Goal: Navigation & Orientation: Find specific page/section

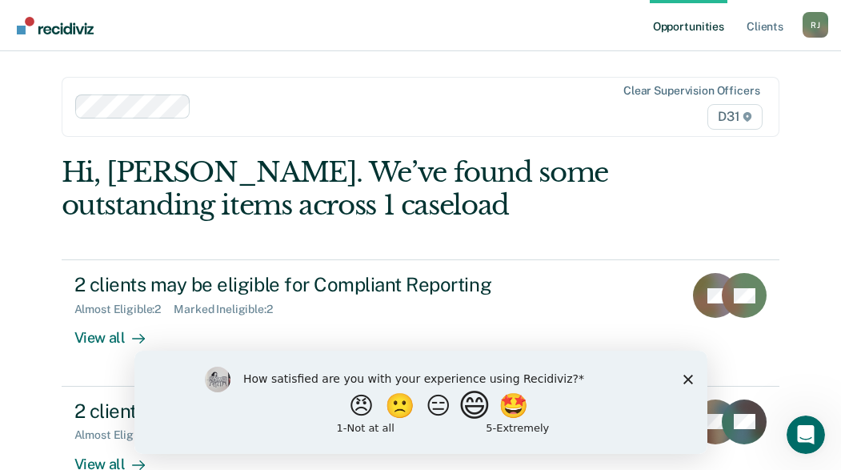
click at [476, 417] on button "😄" at bounding box center [476, 405] width 38 height 32
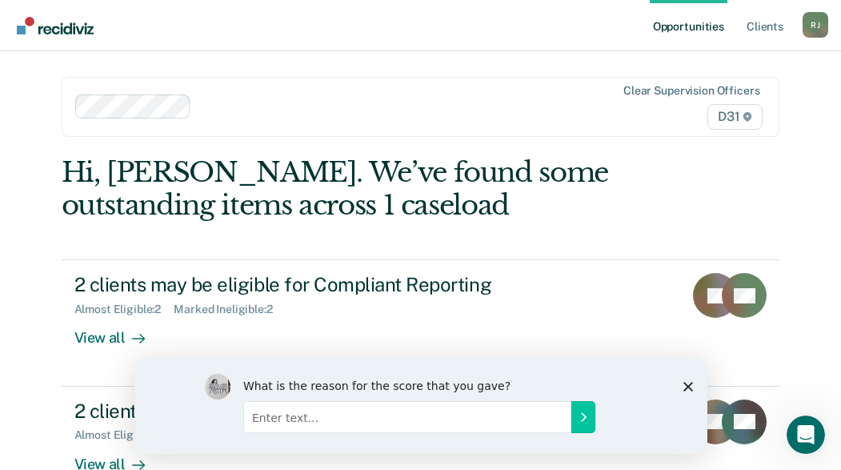
scroll to position [22, 0]
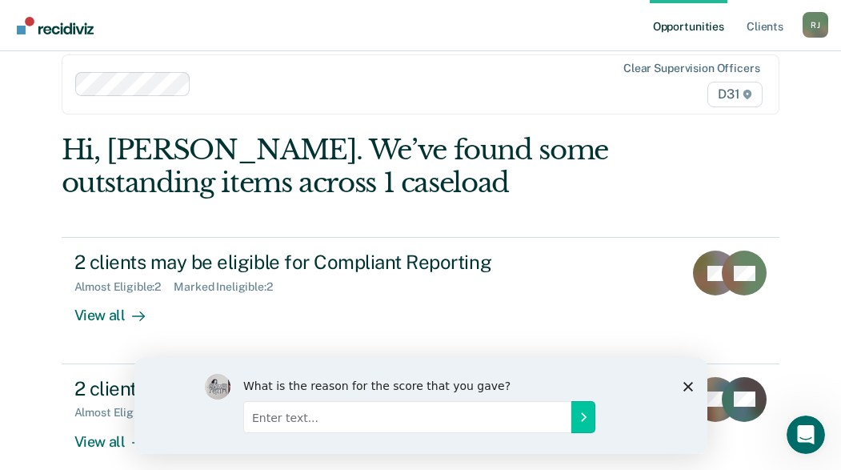
click at [687, 387] on polygon "Close survey" at bounding box center [688, 386] width 10 height 10
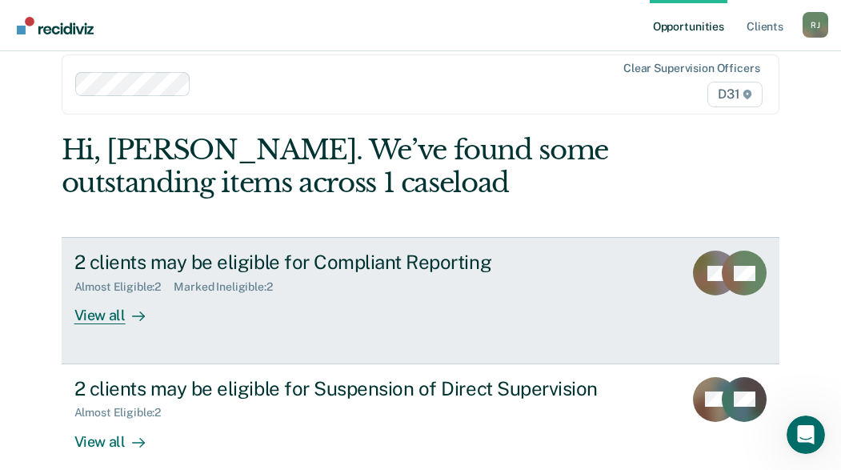
click at [113, 299] on div "View all" at bounding box center [119, 309] width 90 height 31
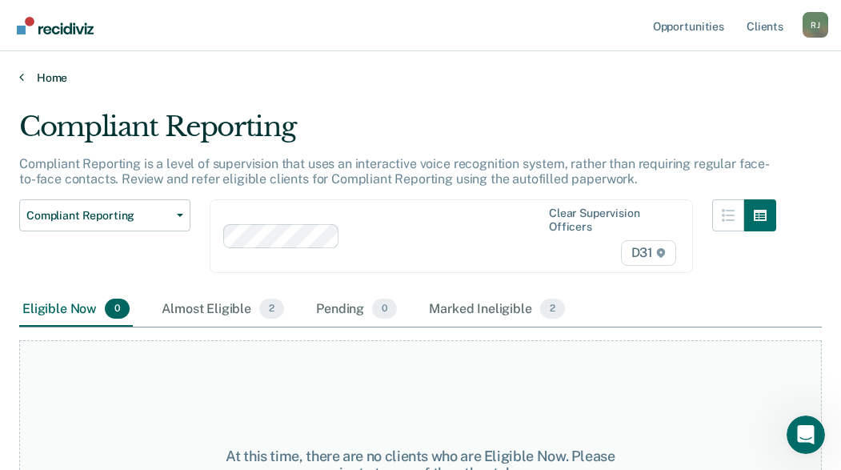
click at [25, 82] on link "Home" at bounding box center [420, 77] width 803 height 14
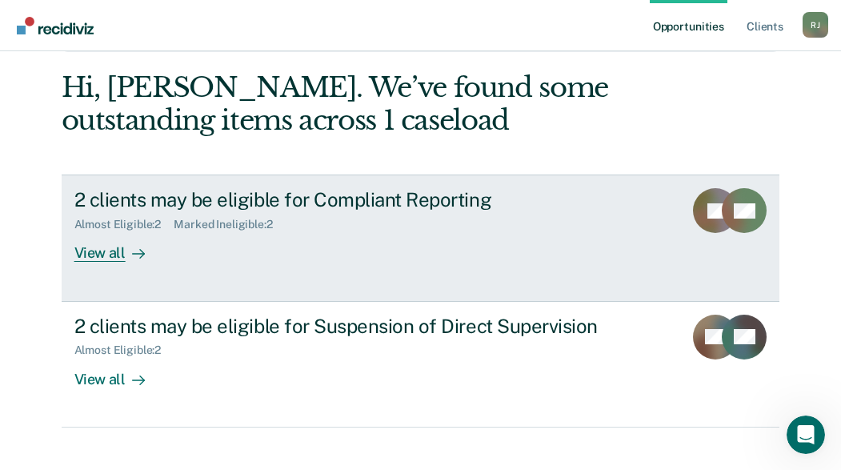
scroll to position [86, 0]
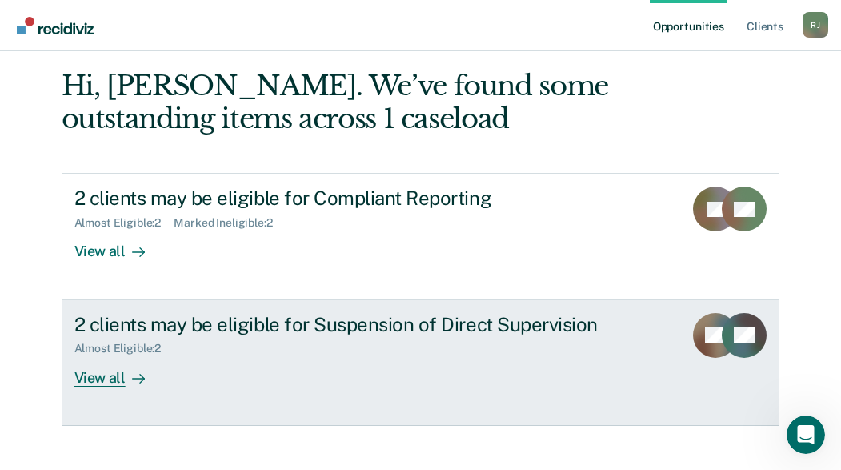
click at [102, 363] on div "View all" at bounding box center [119, 370] width 90 height 31
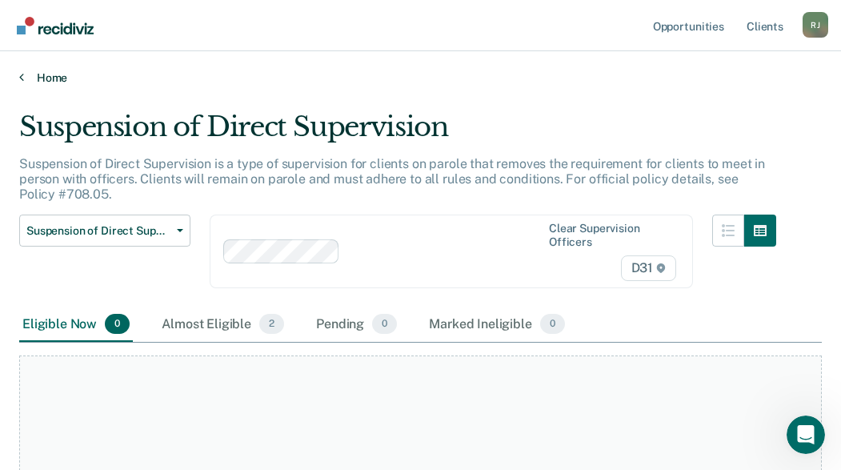
click at [25, 82] on link "Home" at bounding box center [420, 77] width 803 height 14
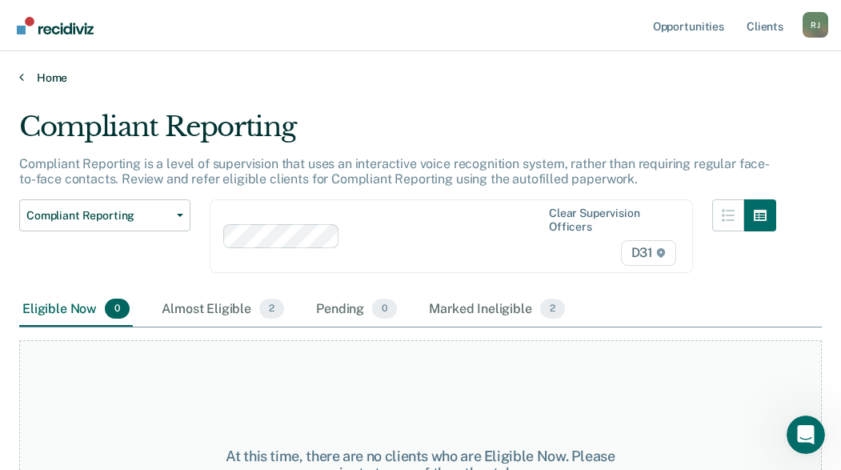
click at [22, 79] on icon at bounding box center [21, 76] width 5 height 13
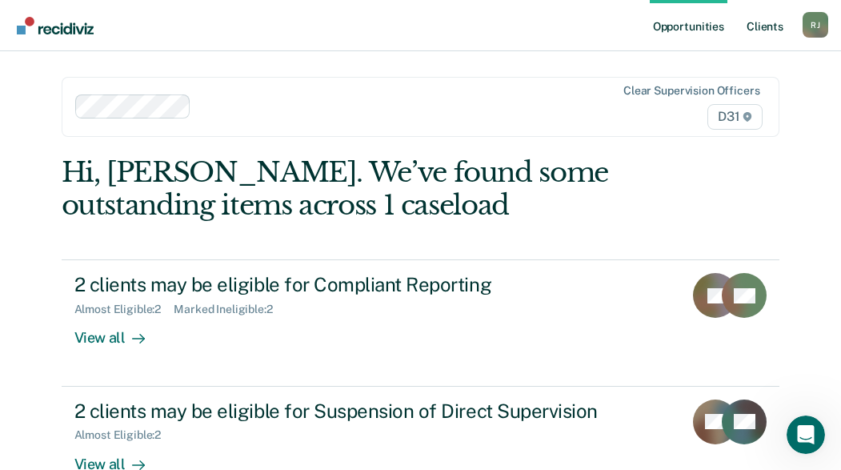
click at [768, 29] on link "Client s" at bounding box center [764, 25] width 43 height 51
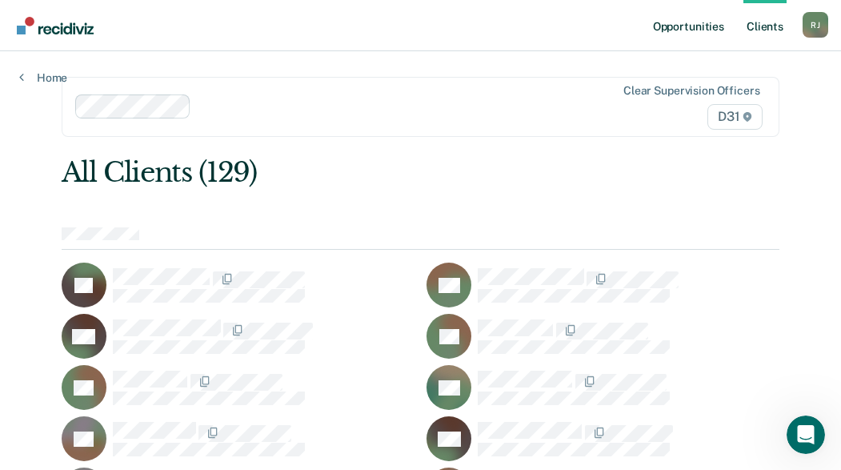
click at [685, 28] on link "Opportunities" at bounding box center [689, 25] width 78 height 51
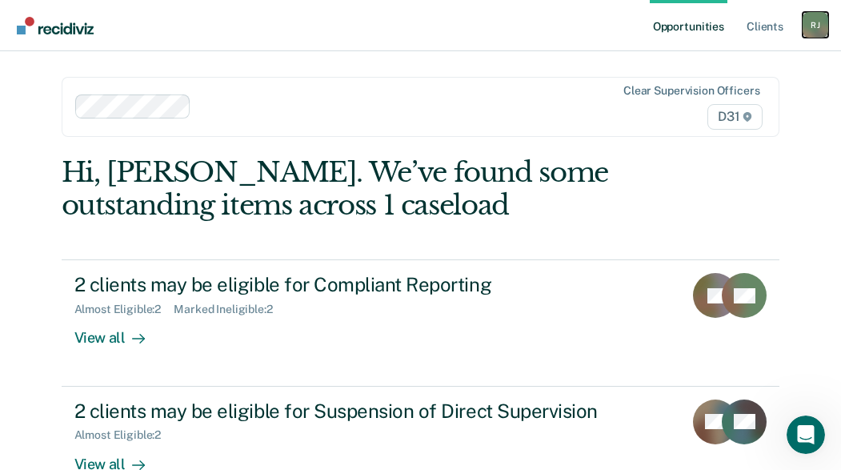
click at [816, 31] on div "[PERSON_NAME]" at bounding box center [816, 25] width 26 height 26
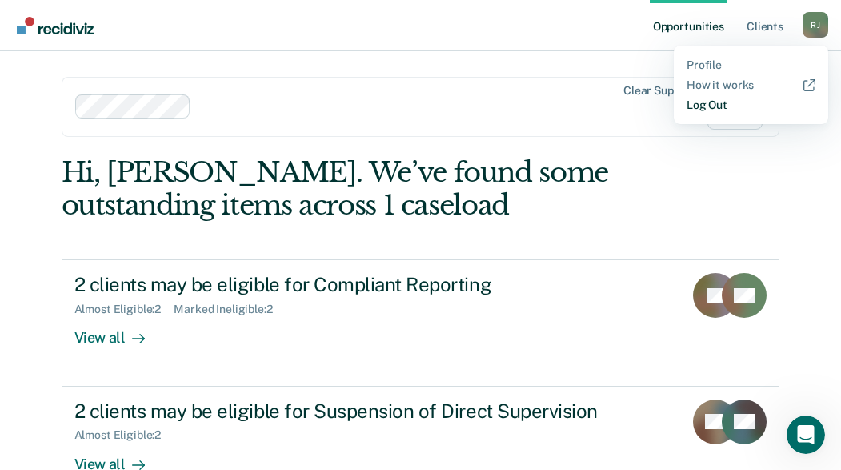
click at [732, 103] on link "Log Out" at bounding box center [751, 105] width 129 height 14
